Goal: Find specific page/section: Find specific page/section

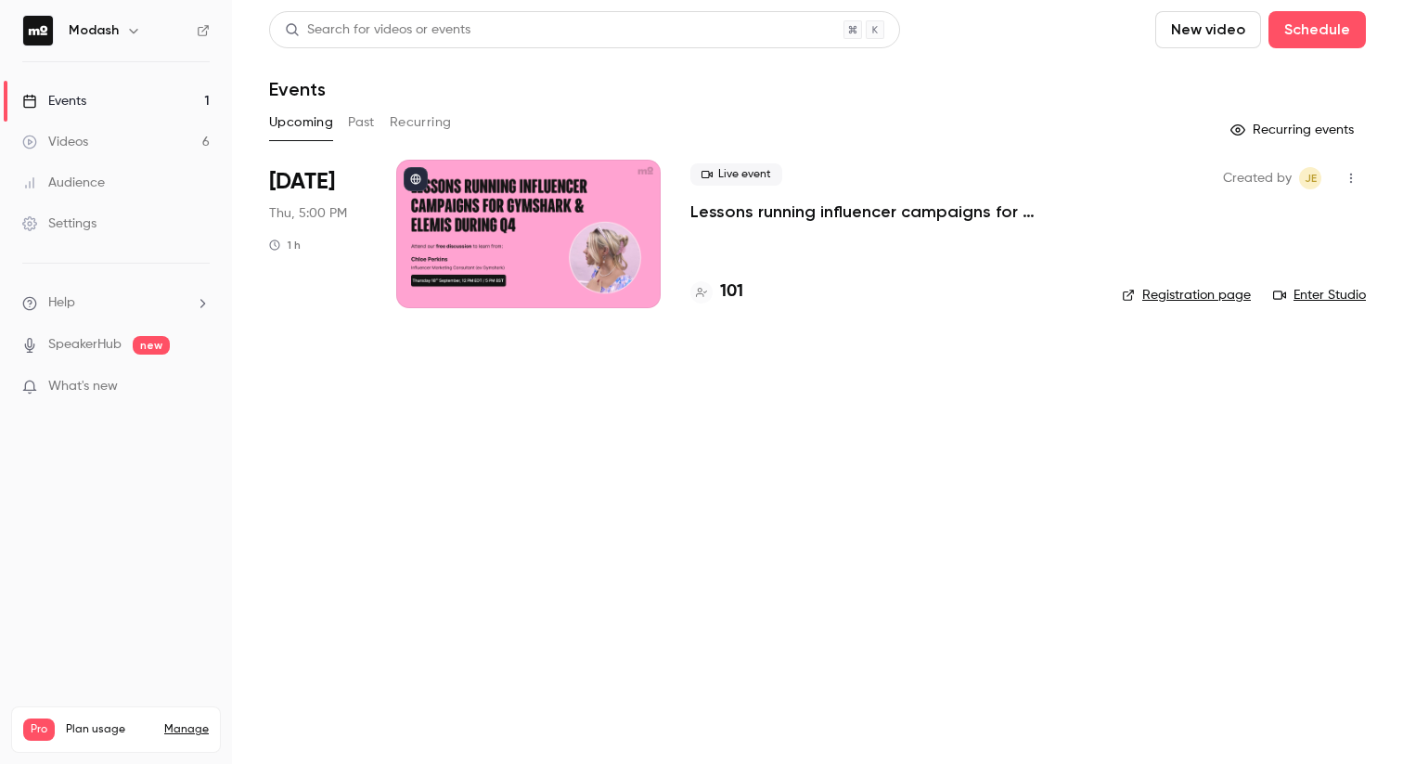
click at [360, 125] on button "Past" at bounding box center [361, 123] width 27 height 30
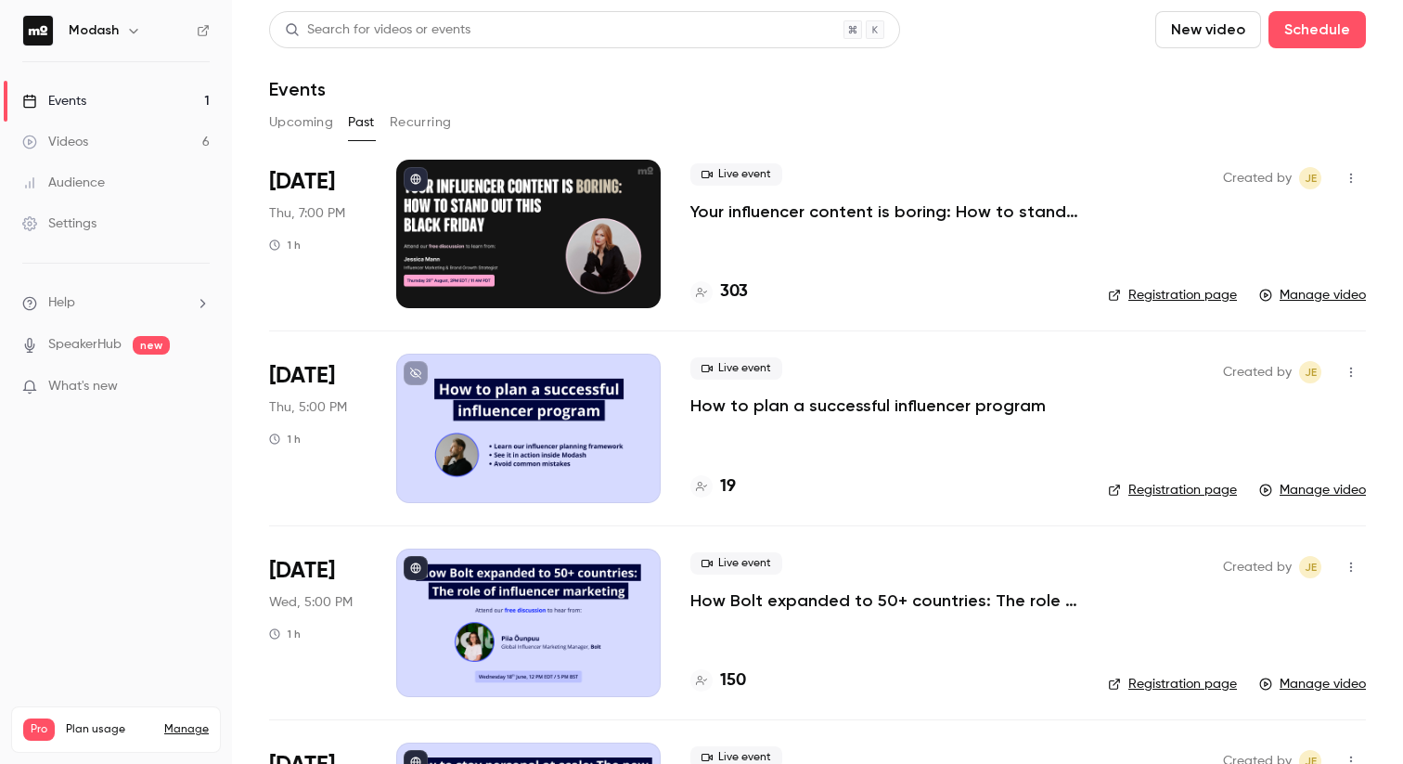
click at [289, 120] on button "Upcoming" at bounding box center [301, 123] width 64 height 30
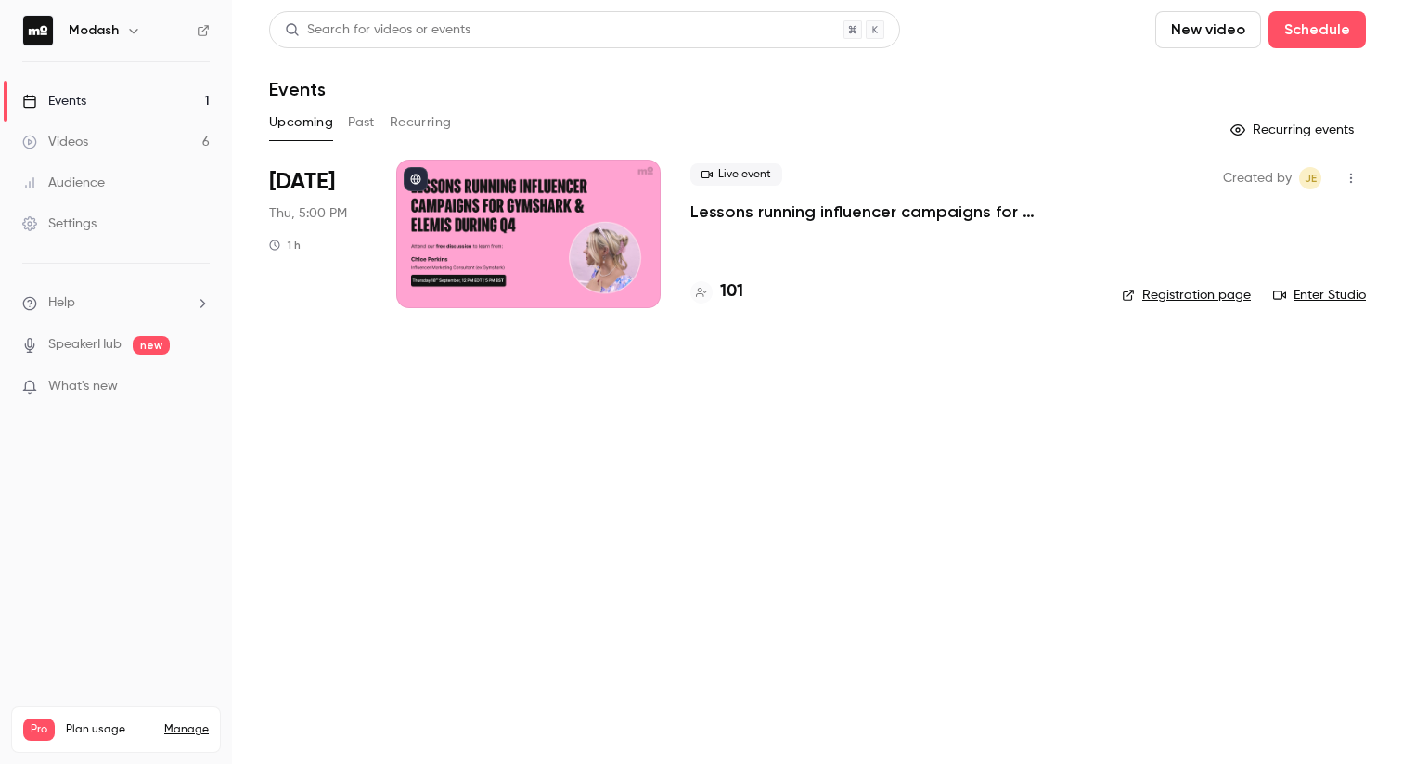
click at [346, 123] on div "Upcoming Past Recurring" at bounding box center [817, 123] width 1097 height 30
click at [353, 125] on button "Past" at bounding box center [361, 123] width 27 height 30
